Goal: Task Accomplishment & Management: Manage account settings

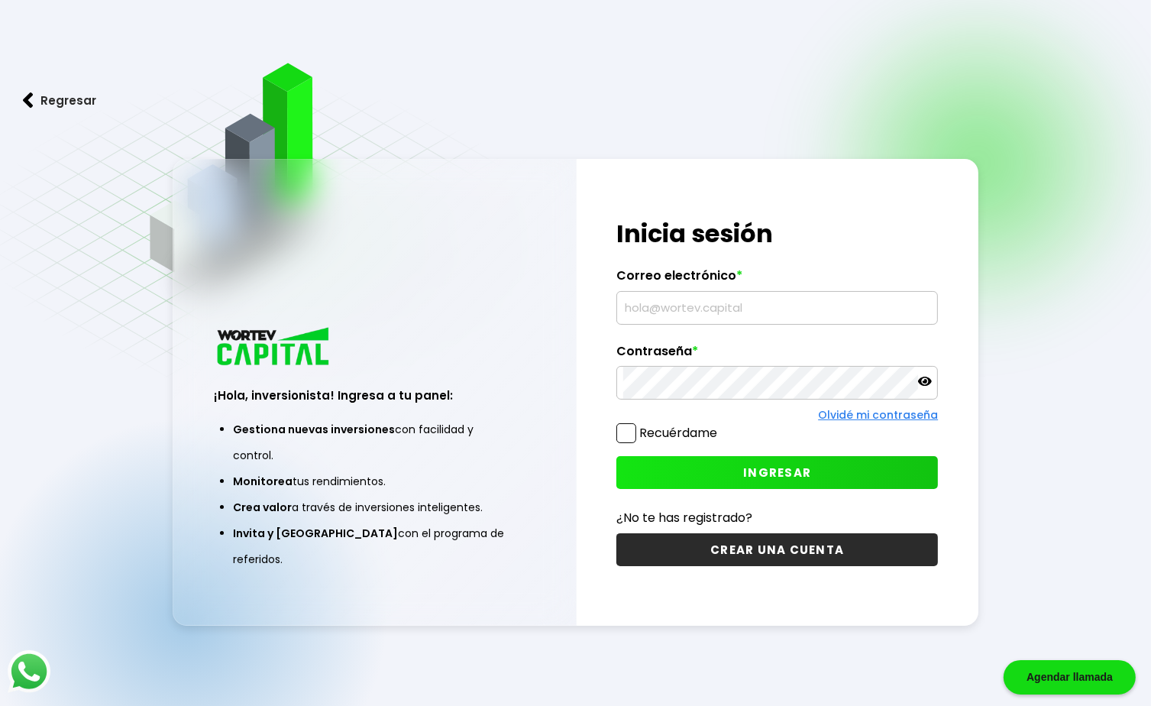
type input "[EMAIL_ADDRESS][DOMAIN_NAME]"
drag, startPoint x: 625, startPoint y: 415, endPoint x: 629, endPoint y: 433, distance: 18.6
click at [628, 433] on div "¡Hola, inversionista! Ingresa tus credenciales para iniciar sesión Inicia sesió…" at bounding box center [778, 392] width 402 height 467
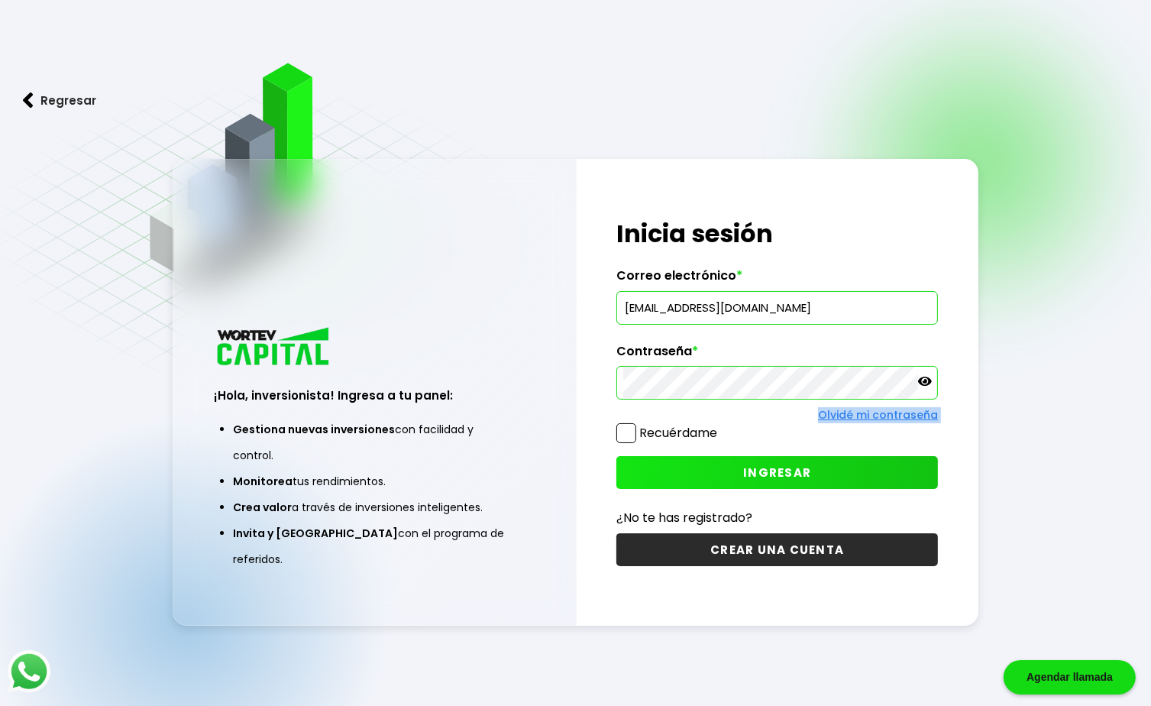
click at [629, 434] on span at bounding box center [626, 433] width 20 height 20
click at [720, 425] on input "Recuérdame" at bounding box center [720, 425] width 0 height 0
click at [679, 461] on button "INGRESAR" at bounding box center [777, 472] width 322 height 33
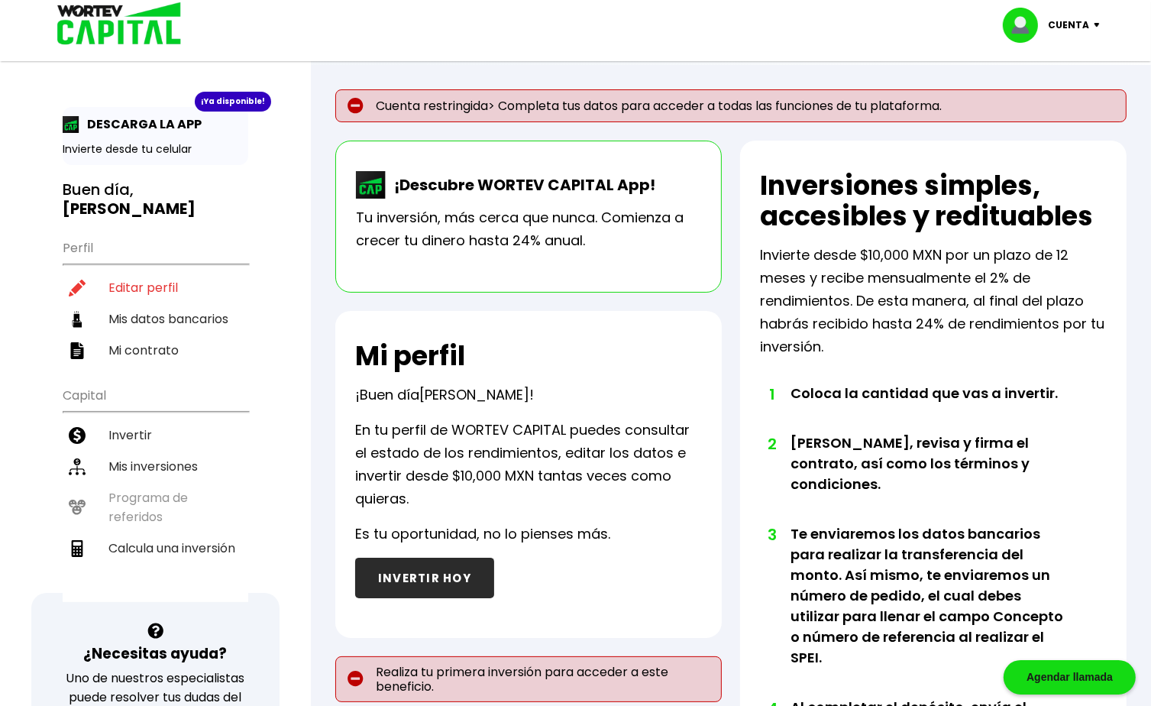
click at [1071, 25] on p "Cuenta" at bounding box center [1069, 25] width 41 height 23
click at [1041, 95] on li "Cerrar sesión" at bounding box center [1053, 101] width 122 height 31
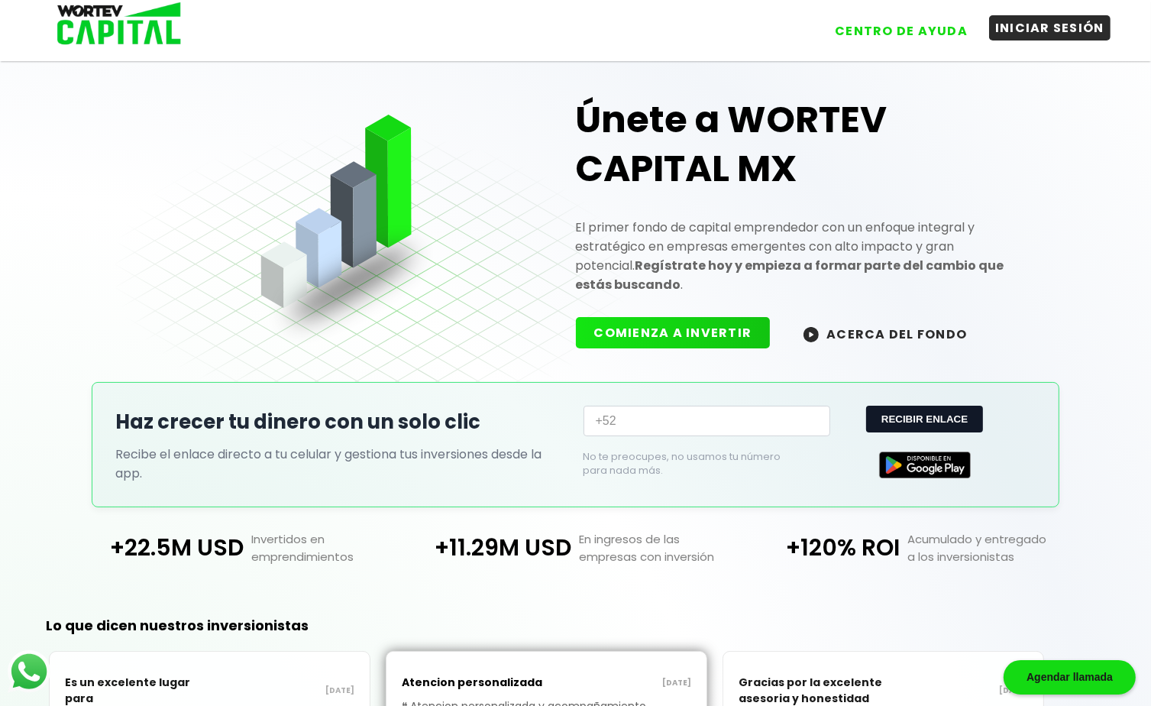
click at [1026, 29] on button "INICIAR SESIÓN" at bounding box center [1049, 27] width 121 height 25
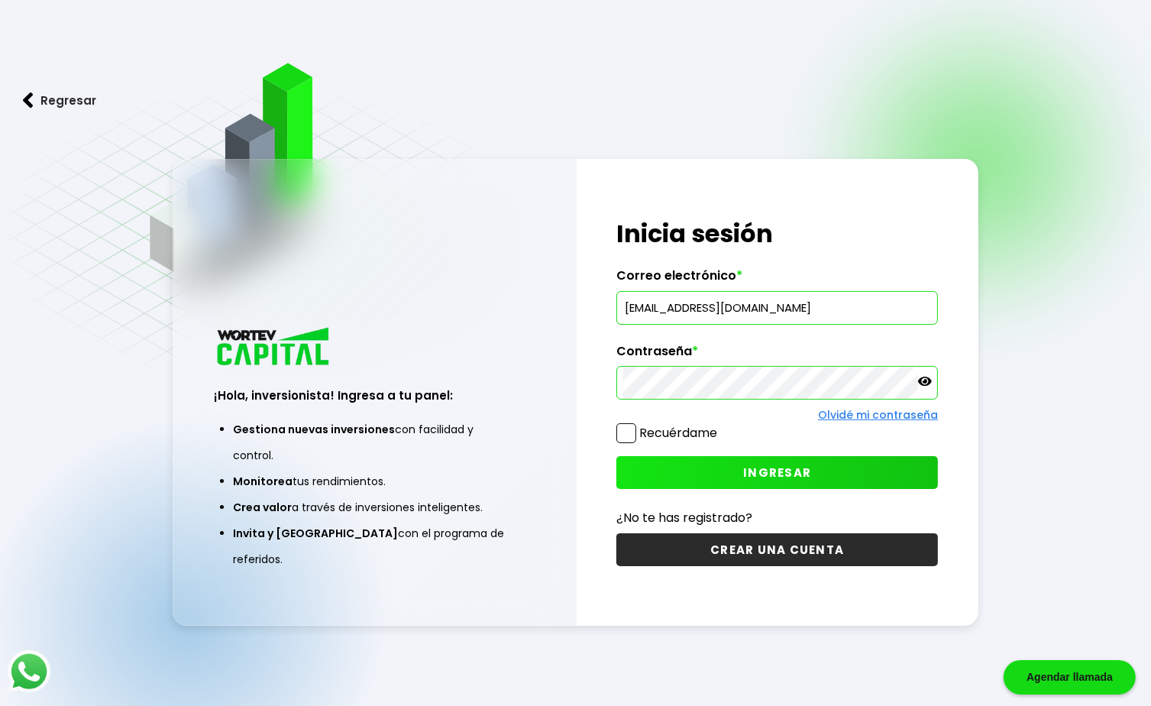
click at [803, 302] on input "[EMAIL_ADDRESS][DOMAIN_NAME]" at bounding box center [777, 308] width 308 height 32
type input "[EMAIL_ADDRESS][DOMAIN_NAME]"
click at [698, 480] on button "INGRESAR" at bounding box center [777, 472] width 322 height 33
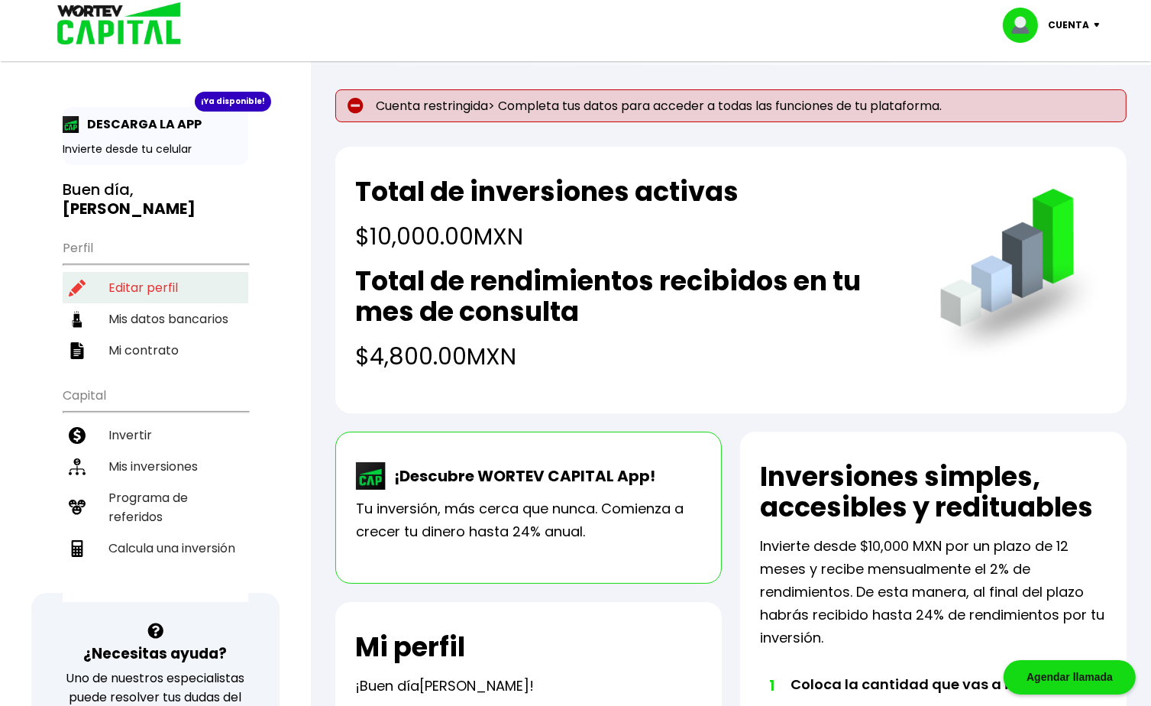
click at [177, 273] on li "Editar perfil" at bounding box center [156, 287] width 186 height 31
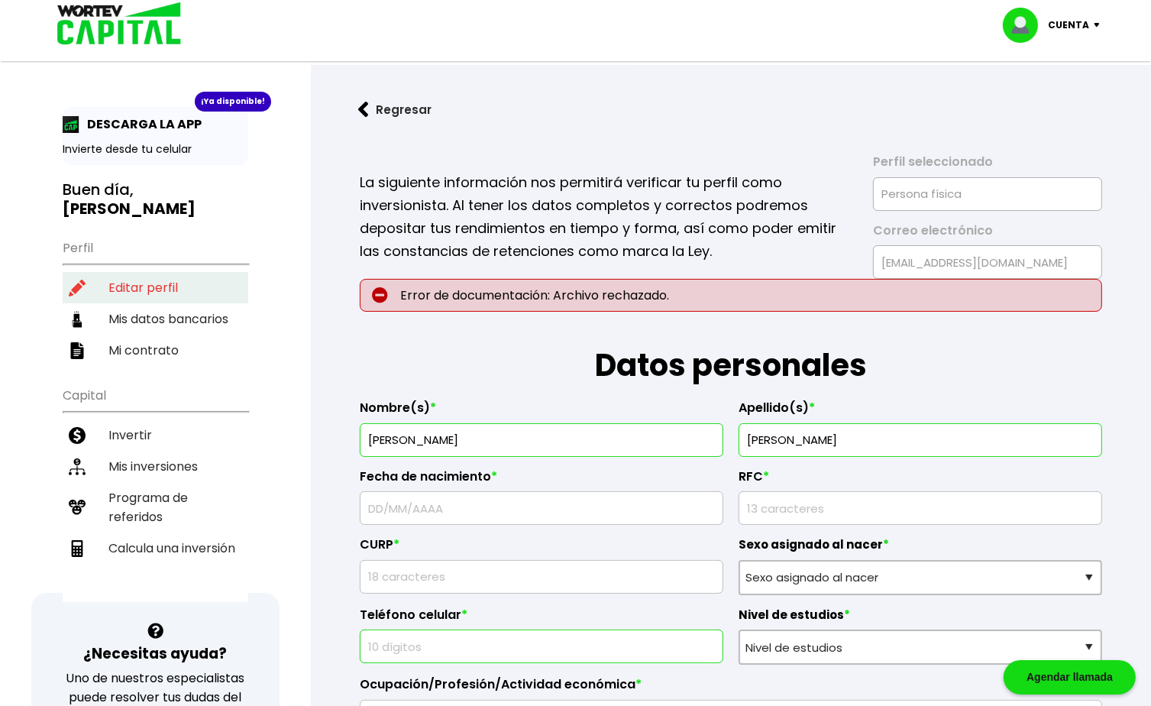
type input "[DATE]"
type input "BERD9708108N3"
type input "BERD970810HDFNJN09"
select select "Hombre"
type input "7443449434"
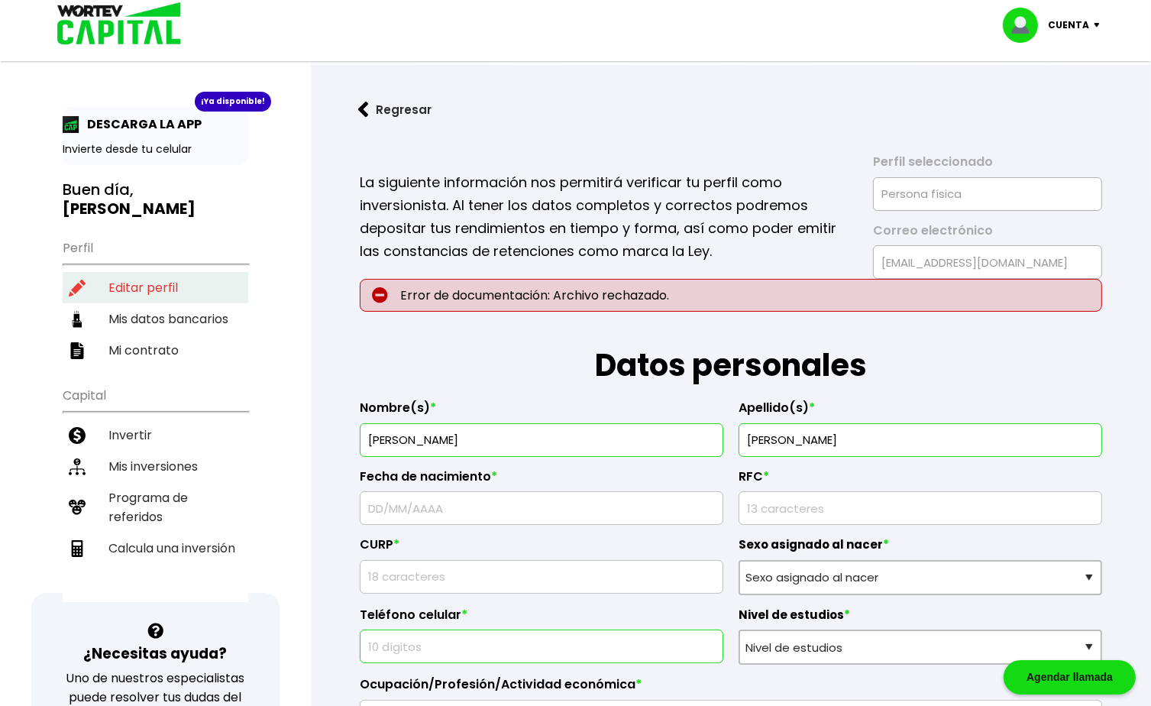
select select "Licenciatura"
type input "MEDICIO GENERAL"
type input "40936"
select select "GR"
type input "Atoyac [PERSON_NAME]"
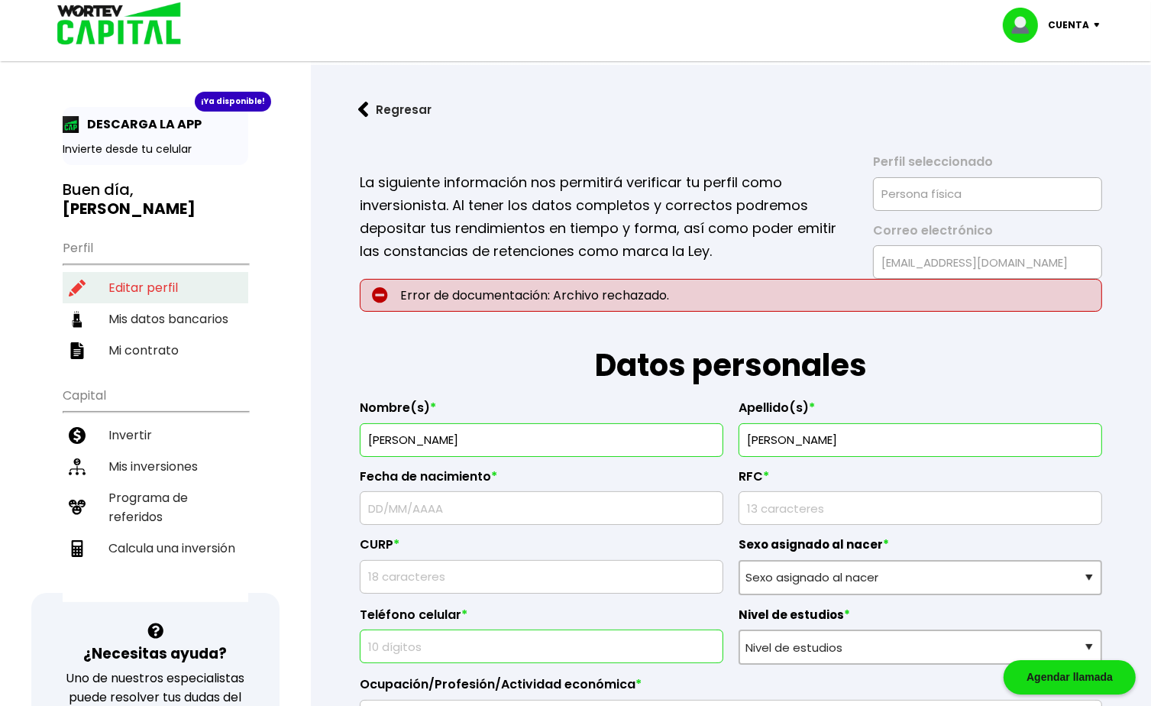
type input "[PERSON_NAME]"
type input "10"
type input "ZACUALPAN"
select select "BBVA Bancomer"
type input "[PERSON_NAME]"
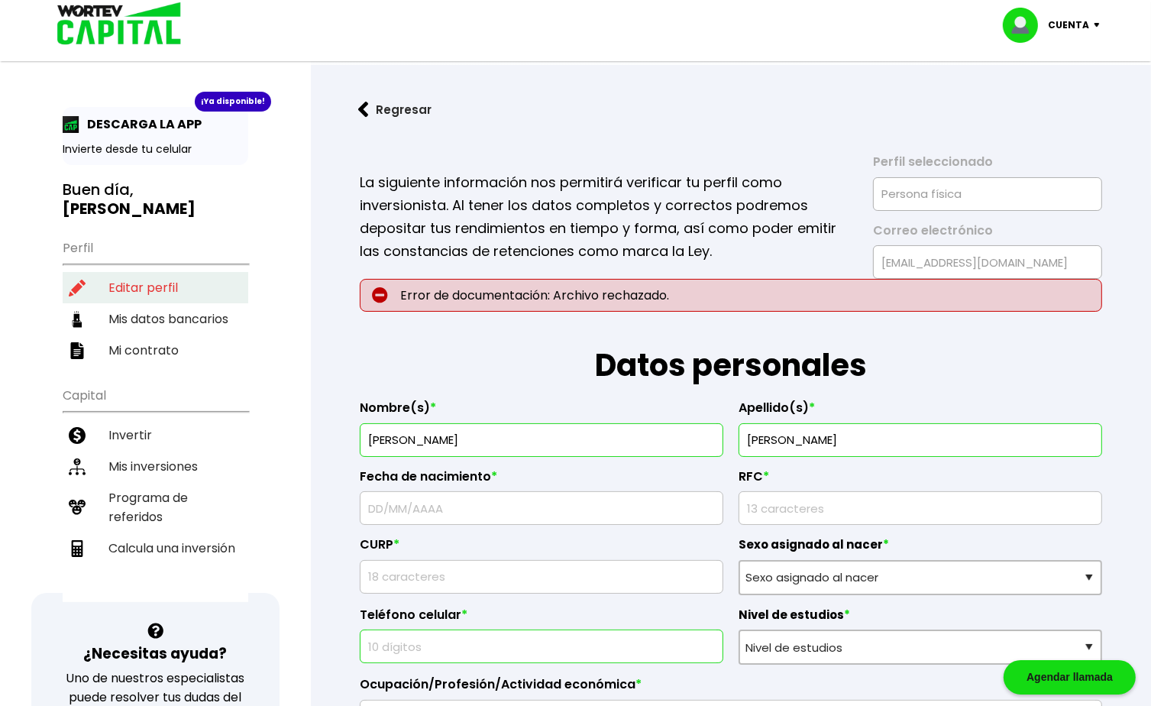
type input "[PERSON_NAME][DOMAIN_NAME][EMAIL_ADDRESS][PERSON_NAME][DOMAIN_NAME]"
type input "7442727127"
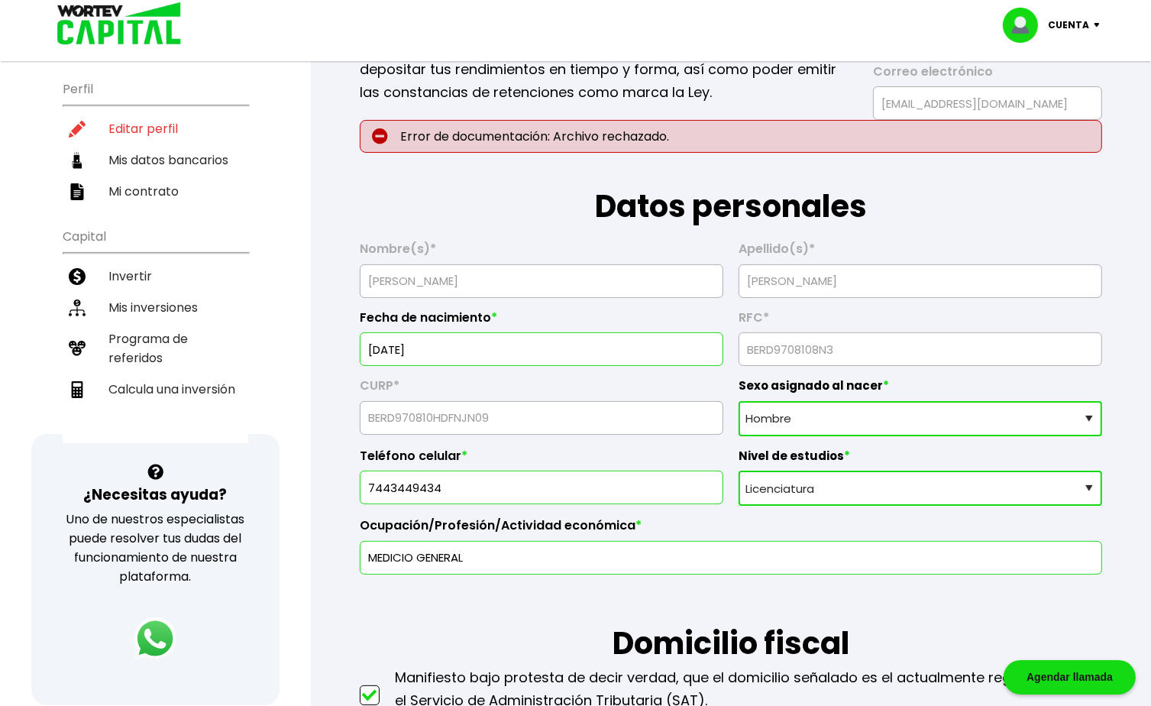
scroll to position [229, 0]
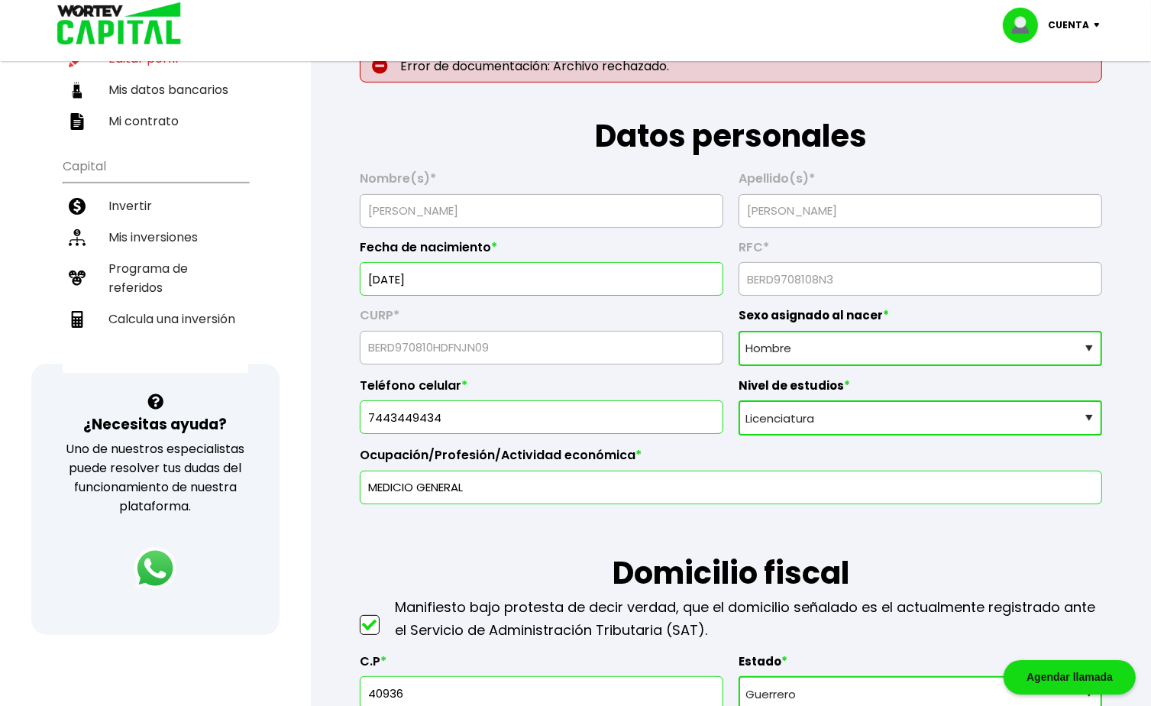
click at [793, 340] on select "Sexo asignado al nacer Hombre Mujer Prefiero no contestar" at bounding box center [920, 348] width 364 height 35
click at [738, 331] on select "Sexo asignado al nacer Hombre Mujer Prefiero no contestar" at bounding box center [920, 348] width 364 height 35
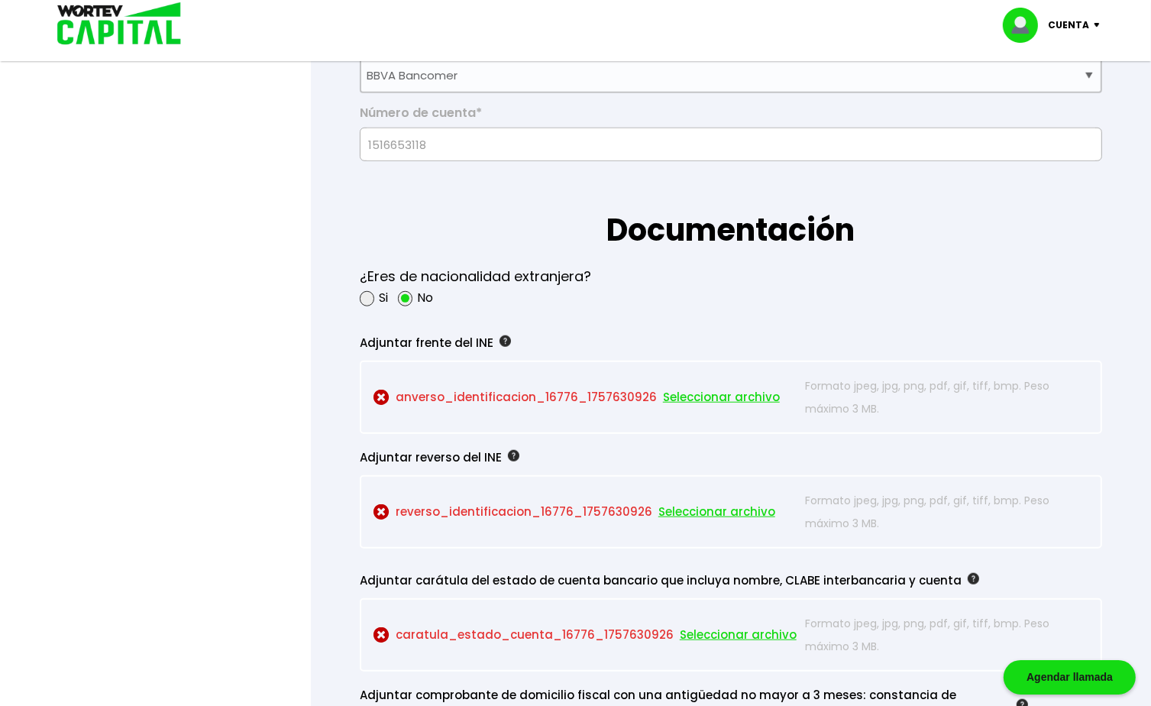
scroll to position [1527, 0]
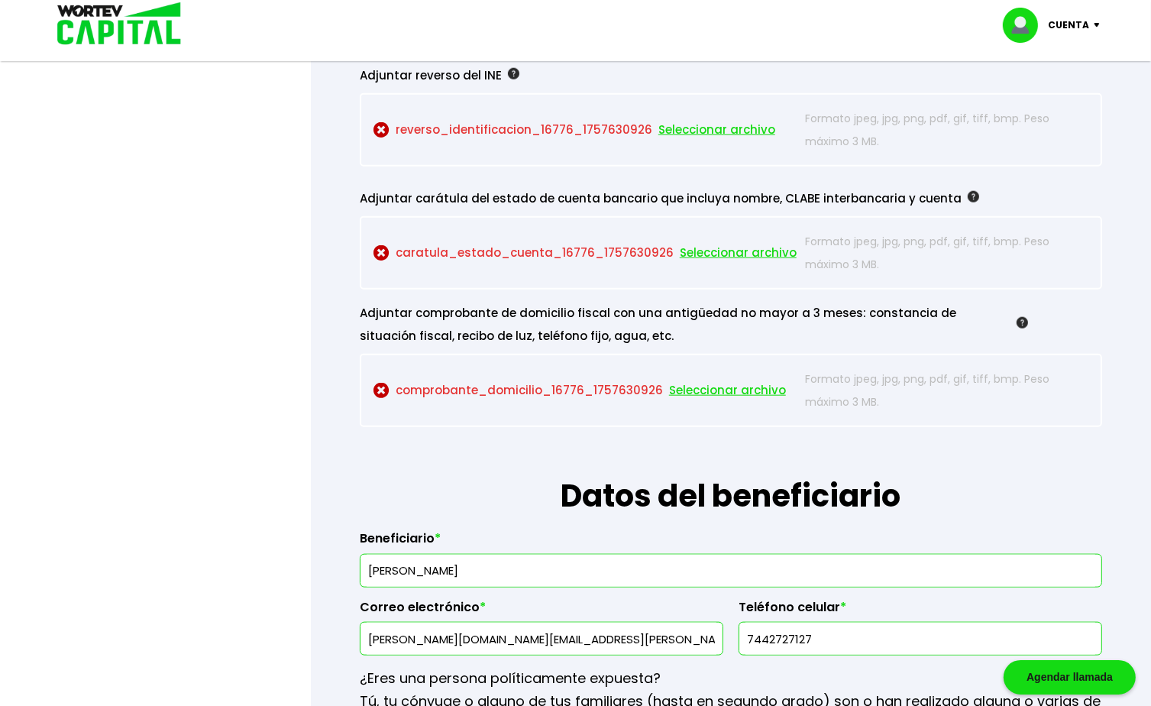
click at [1088, 30] on p "Cuenta" at bounding box center [1069, 25] width 41 height 23
click at [1059, 109] on li "Cerrar sesión" at bounding box center [1053, 101] width 122 height 31
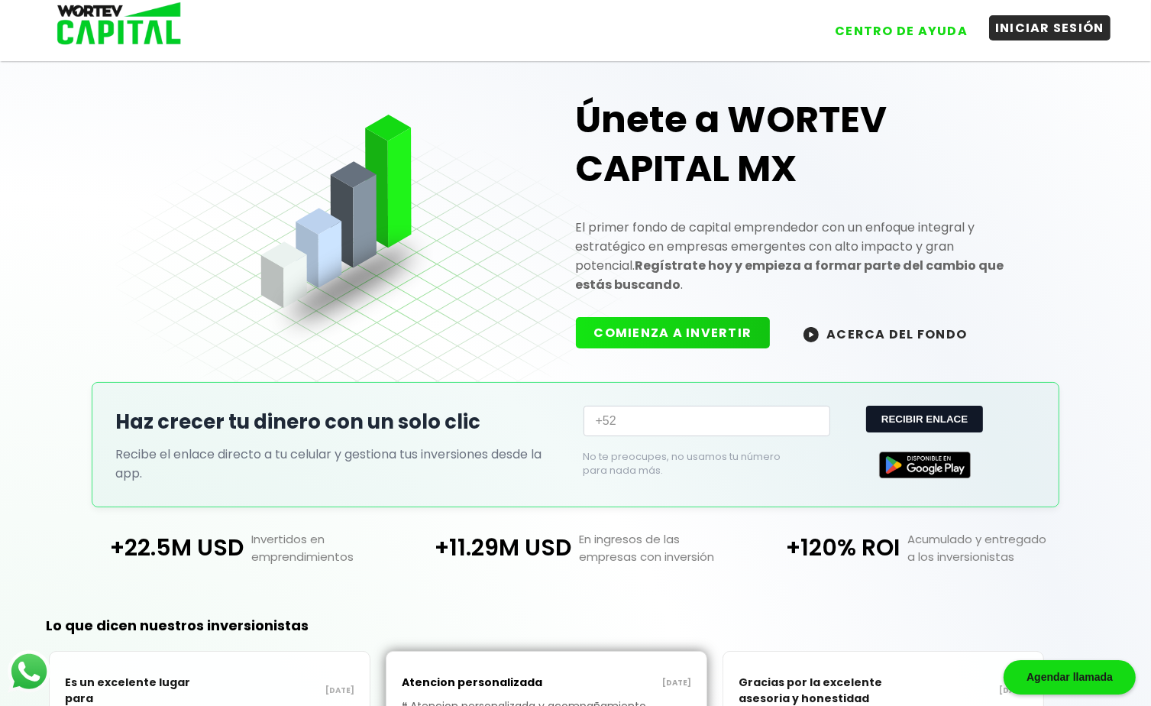
click at [1049, 28] on button "INICIAR SESIÓN" at bounding box center [1049, 27] width 121 height 25
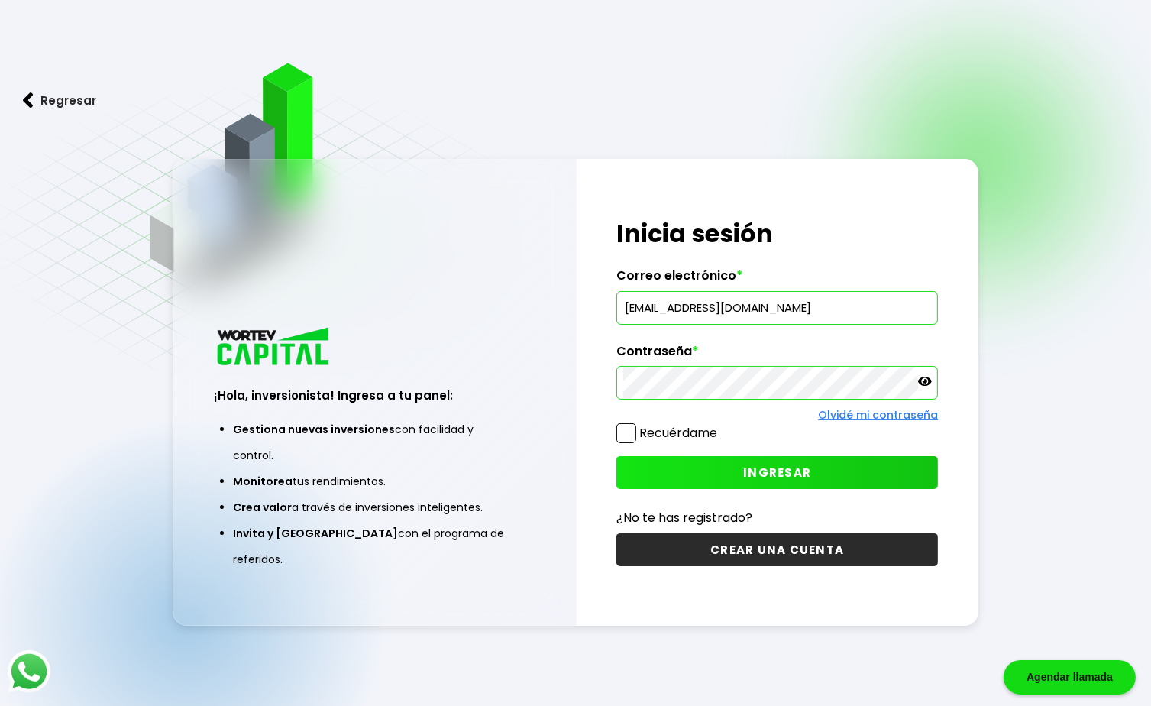
click at [678, 433] on label "Recuérdame" at bounding box center [678, 433] width 78 height 18
click at [720, 425] on input "Recuérdame" at bounding box center [720, 425] width 0 height 0
click at [718, 477] on button "INGRESAR" at bounding box center [777, 472] width 322 height 33
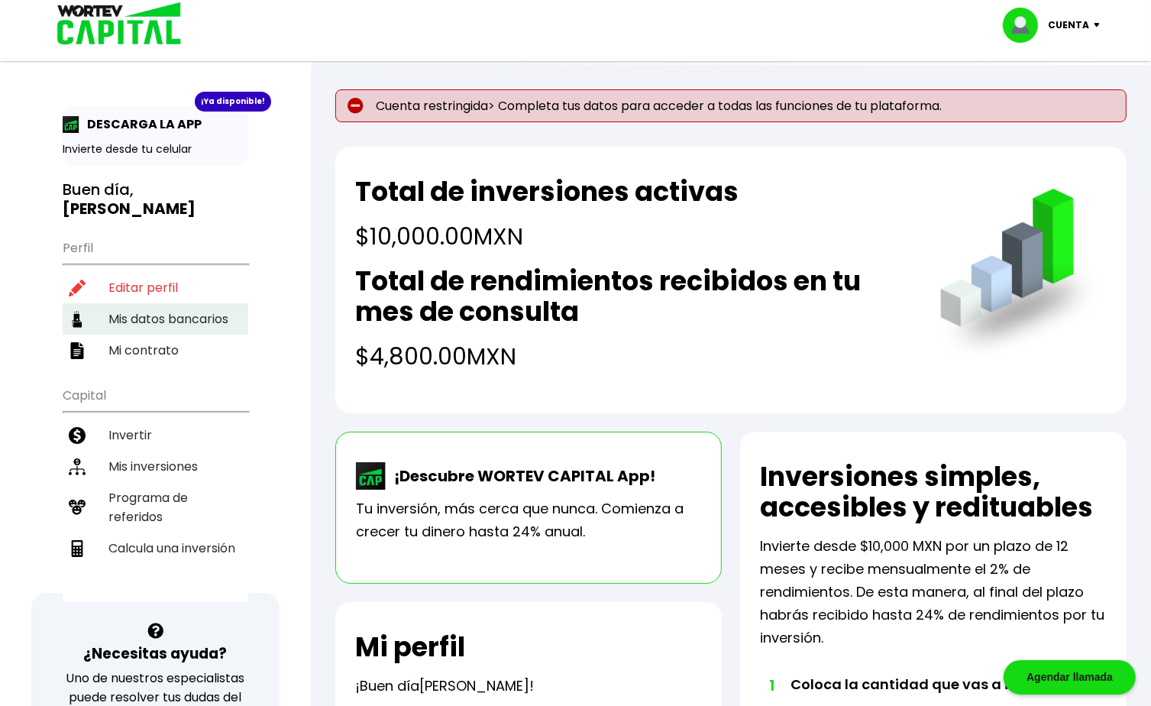
click at [212, 303] on li "Mis datos bancarios" at bounding box center [156, 318] width 186 height 31
select select "BBVA Bancomer"
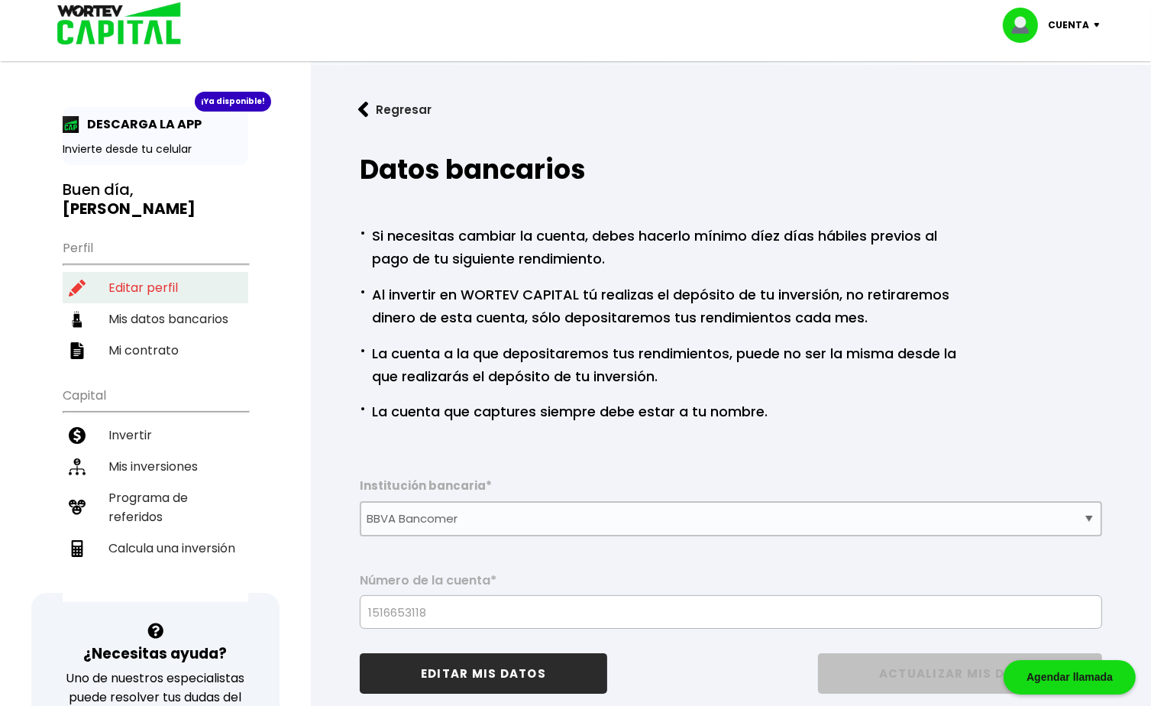
click at [186, 272] on li "Editar perfil" at bounding box center [156, 287] width 186 height 31
select select "Hombre"
select select "Licenciatura"
select select "GR"
select select "BBVA Bancomer"
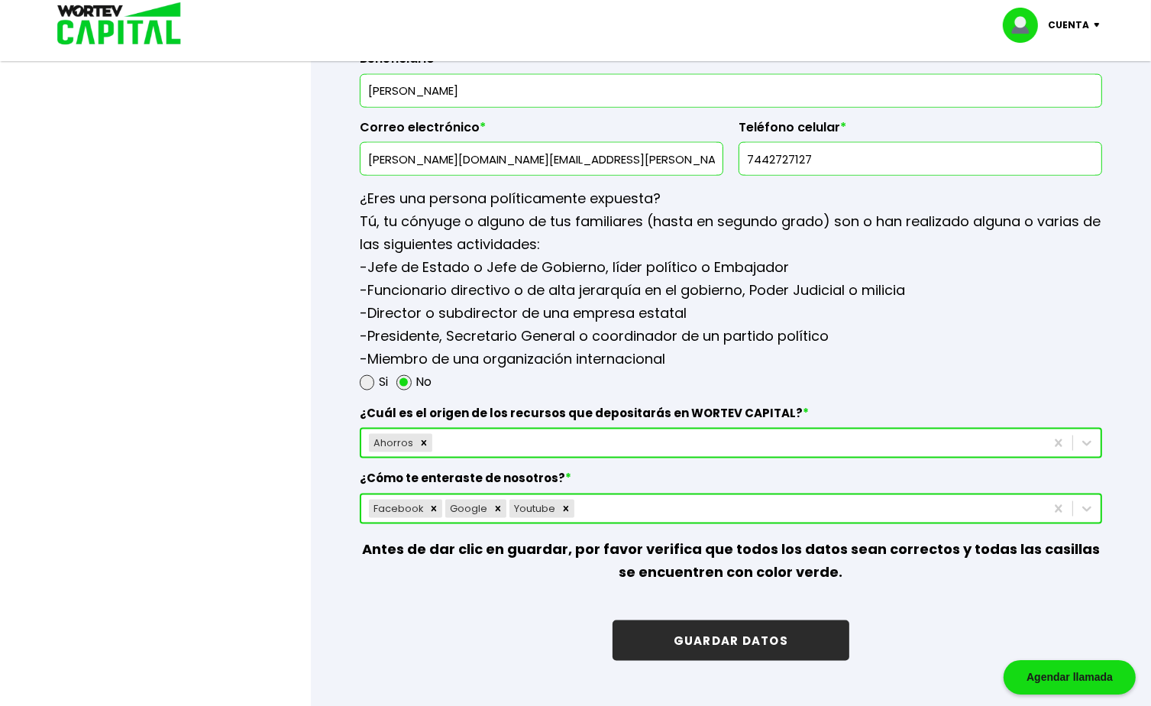
scroll to position [1766, 0]
